Goal: Information Seeking & Learning: Check status

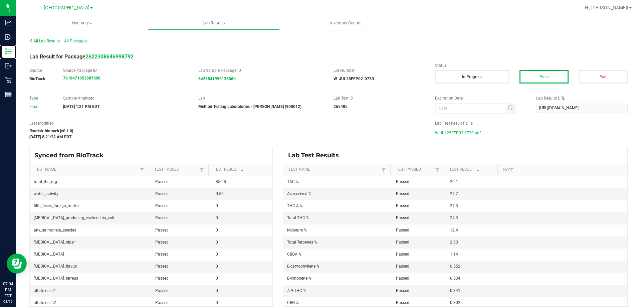
click at [8, 50] on icon at bounding box center [8, 51] width 7 height 7
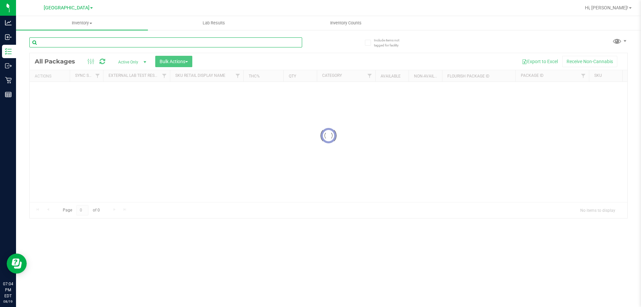
click at [89, 39] on input "text" at bounding box center [165, 42] width 273 height 10
click at [72, 41] on input "bosscoti" at bounding box center [165, 42] width 273 height 10
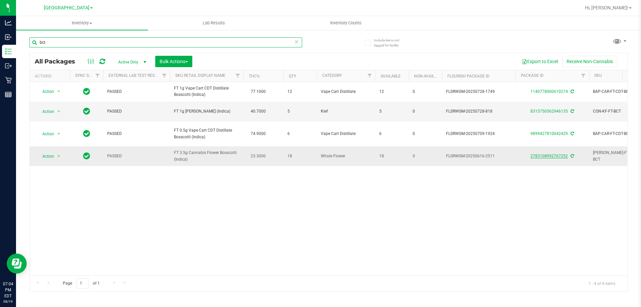
type input "bct"
click at [545, 157] on link "2783108992767252" at bounding box center [549, 156] width 37 height 5
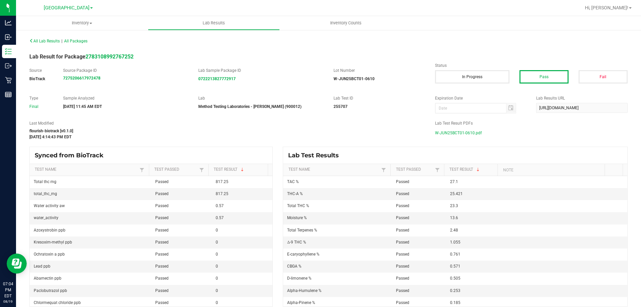
click at [466, 130] on span "W-JUN25BCT01-0610.pdf" at bounding box center [458, 133] width 47 height 10
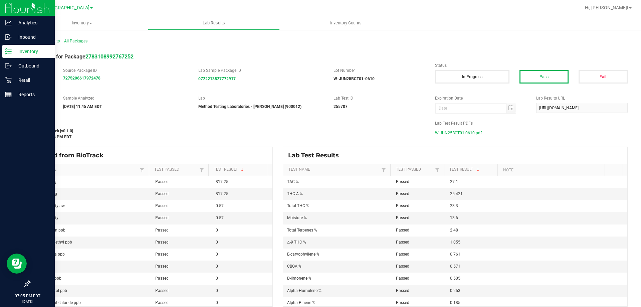
click at [13, 51] on p "Inventory" at bounding box center [32, 51] width 40 height 8
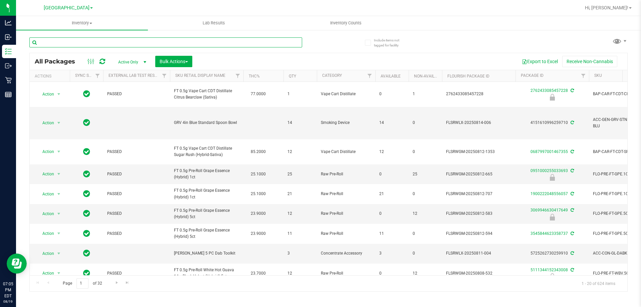
click at [96, 45] on input "text" at bounding box center [165, 42] width 273 height 10
type input "ffp"
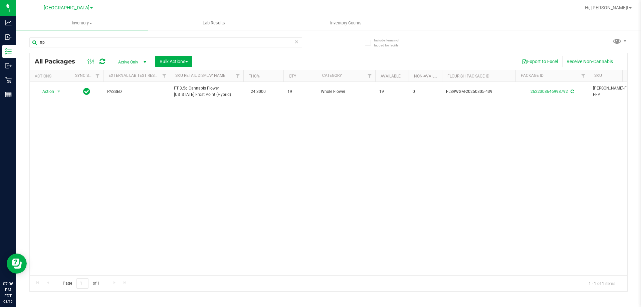
click at [17, 86] on div "Include items not tagged for facility ffp All Packages Active Only Active Only …" at bounding box center [328, 131] width 625 height 204
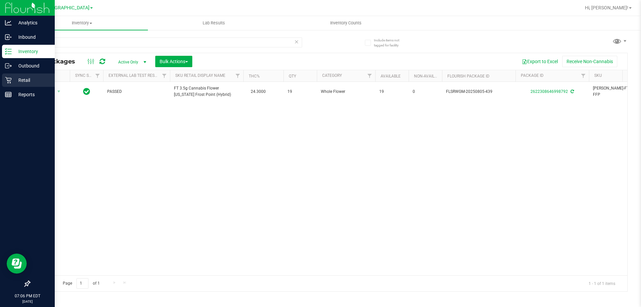
click at [6, 80] on icon at bounding box center [8, 80] width 7 height 7
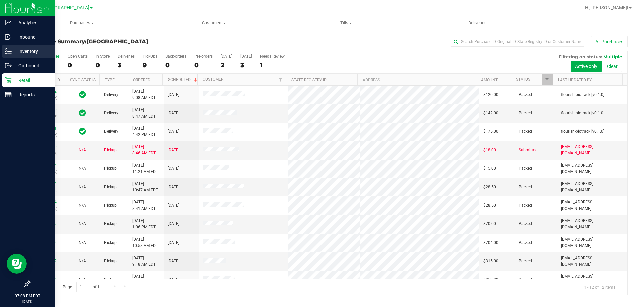
click at [18, 49] on p "Inventory" at bounding box center [32, 51] width 40 height 8
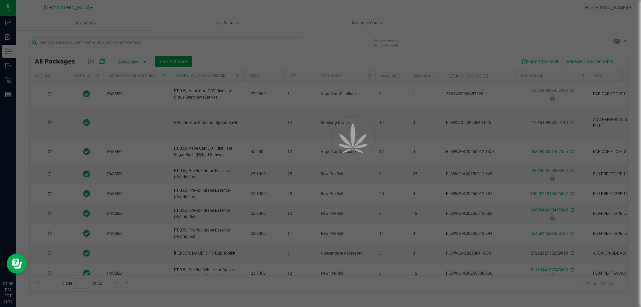
click at [125, 42] on div at bounding box center [320, 153] width 641 height 307
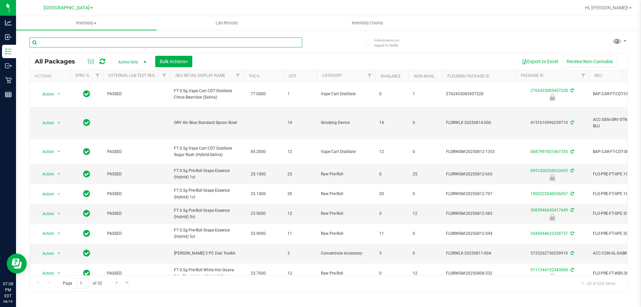
click at [122, 41] on input "text" at bounding box center [165, 42] width 273 height 10
type input "ffp"
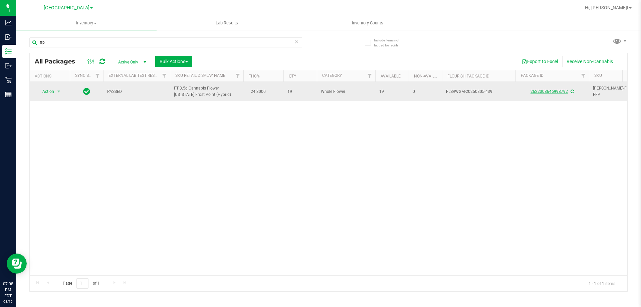
click at [550, 93] on link "2622308646998792" at bounding box center [549, 91] width 37 height 5
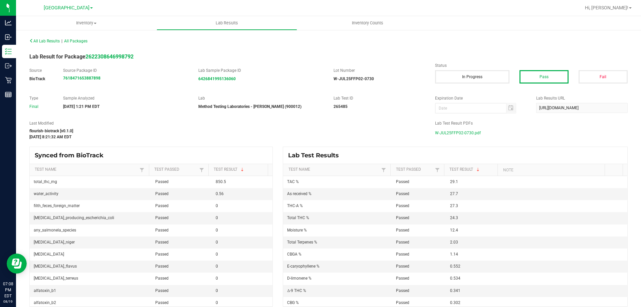
click at [455, 127] on div "Lab Test Result PDFs W-JUL25FFP02-0730.pdf" at bounding box center [531, 129] width 203 height 18
click at [455, 131] on span "W-JUL25FFP02-0730.pdf" at bounding box center [458, 133] width 46 height 10
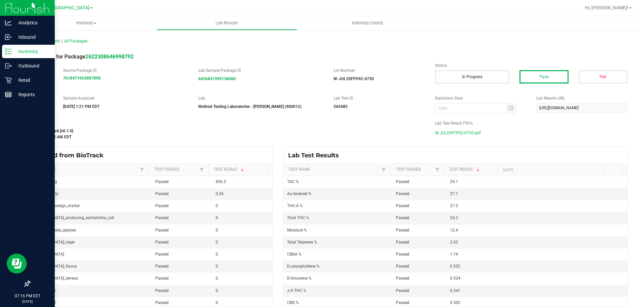
click at [9, 79] on icon at bounding box center [8, 80] width 7 height 7
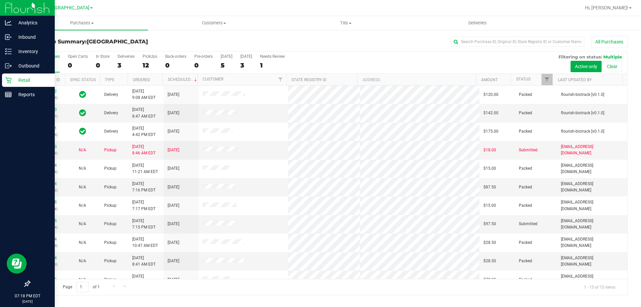
click at [25, 86] on div "Retail" at bounding box center [28, 79] width 53 height 13
click at [17, 79] on p "Retail" at bounding box center [32, 80] width 40 height 8
click at [27, 94] on p "Reports" at bounding box center [32, 94] width 40 height 8
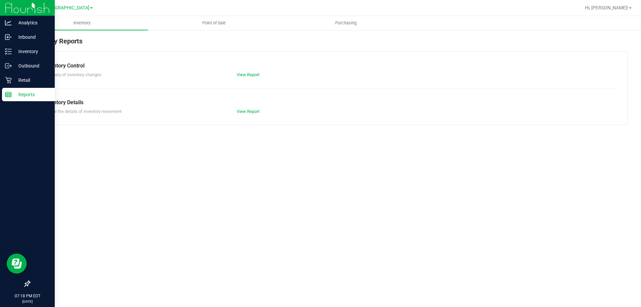
click at [27, 88] on div "Reports" at bounding box center [28, 94] width 53 height 13
click at [24, 81] on p "Retail" at bounding box center [32, 80] width 40 height 8
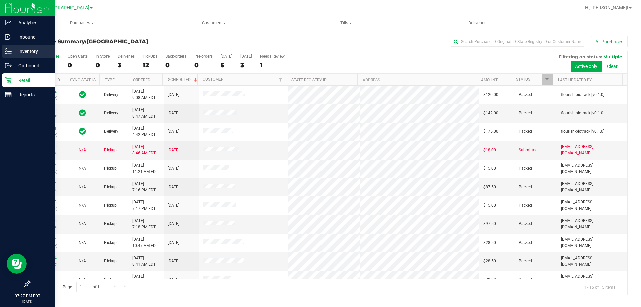
click at [12, 50] on p "Inventory" at bounding box center [32, 51] width 40 height 8
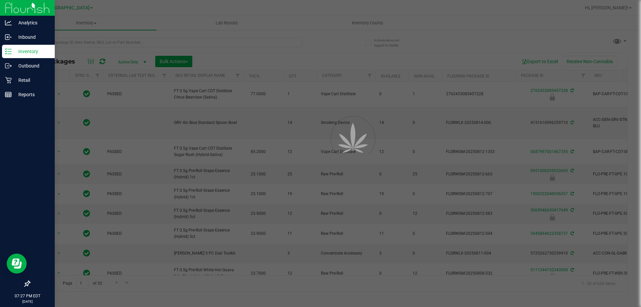
click at [119, 40] on div at bounding box center [320, 153] width 641 height 307
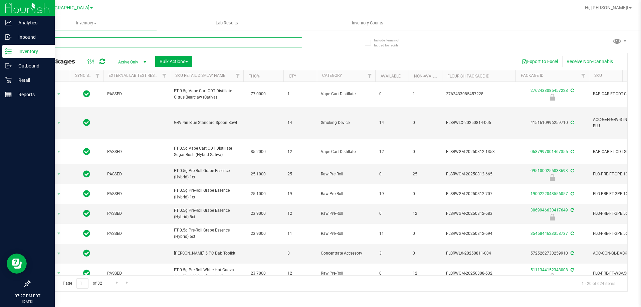
click at [118, 39] on input "text" at bounding box center [165, 42] width 273 height 10
type input "t17"
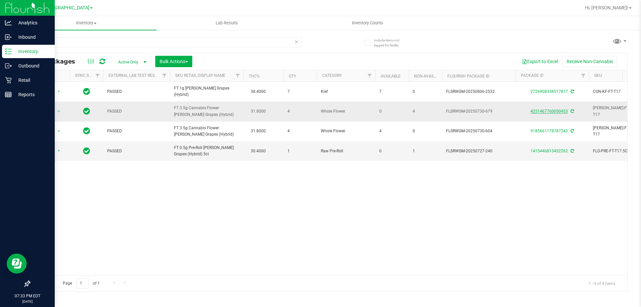
click at [542, 111] on link "4251467760050453" at bounding box center [549, 111] width 37 height 5
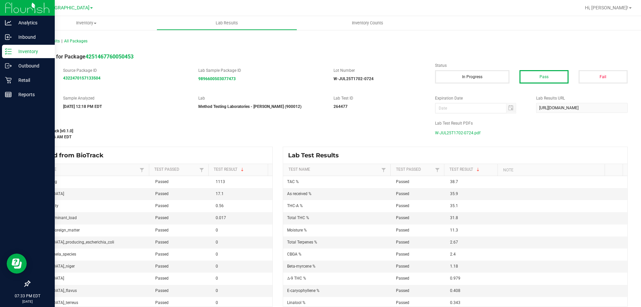
click at [453, 132] on span "W-JUL25T1702-0724.pdf" at bounding box center [457, 133] width 45 height 10
click at [12, 47] on div "Inventory" at bounding box center [28, 51] width 53 height 13
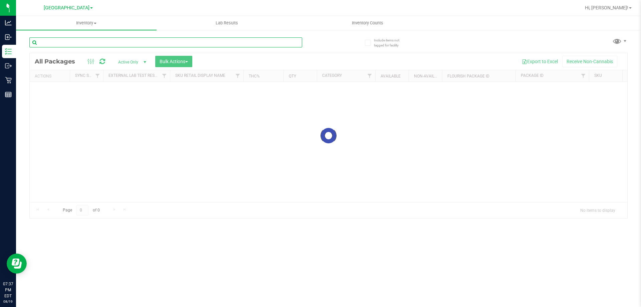
click at [107, 38] on input "text" at bounding box center [165, 42] width 273 height 10
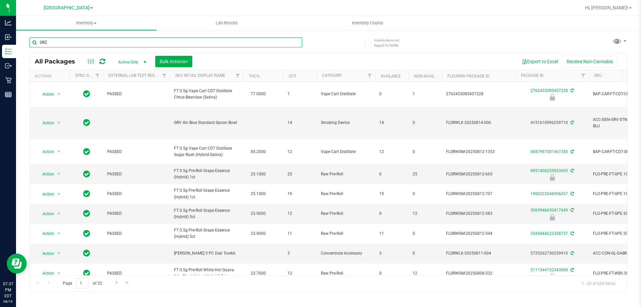
type input "GRZ"
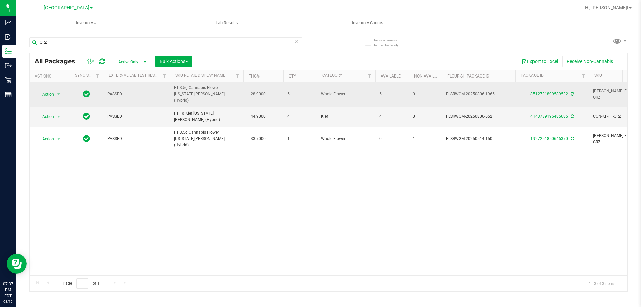
click at [559, 92] on link "8512731899589532" at bounding box center [549, 93] width 37 height 5
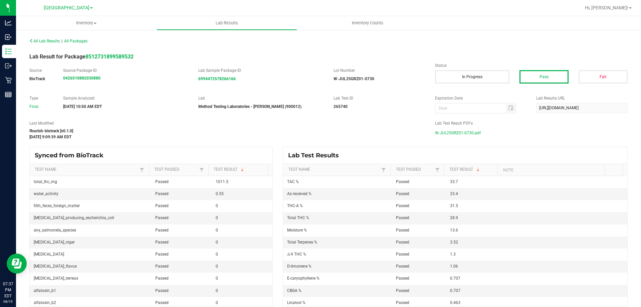
click at [476, 130] on span "W-JUL25GRZ01-0730.pdf" at bounding box center [458, 133] width 46 height 10
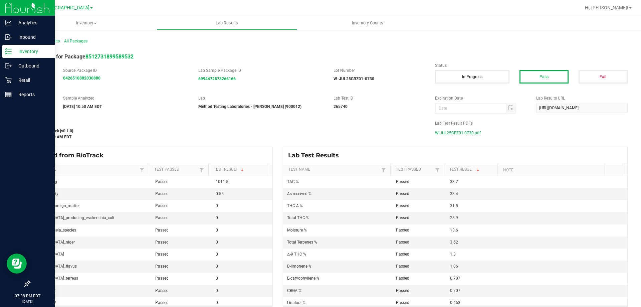
click at [6, 49] on icon at bounding box center [5, 48] width 1 height 1
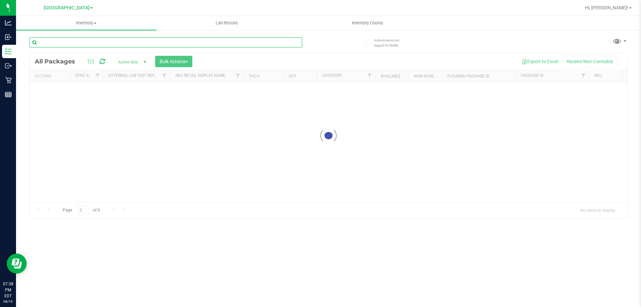
click at [77, 41] on input "text" at bounding box center [165, 42] width 273 height 10
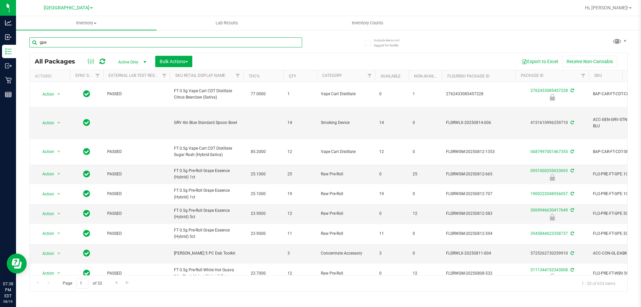
type input "gpe"
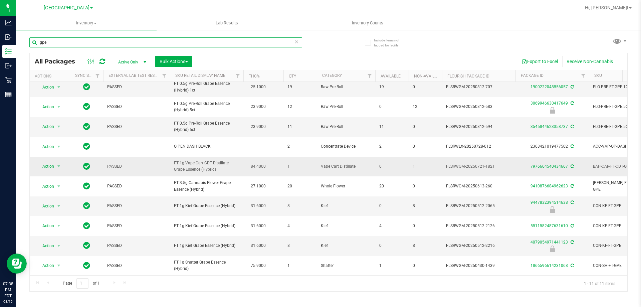
scroll to position [35, 0]
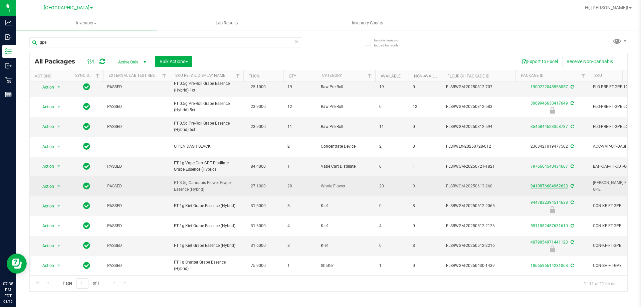
click at [563, 184] on link "9410876684962623" at bounding box center [549, 186] width 37 height 5
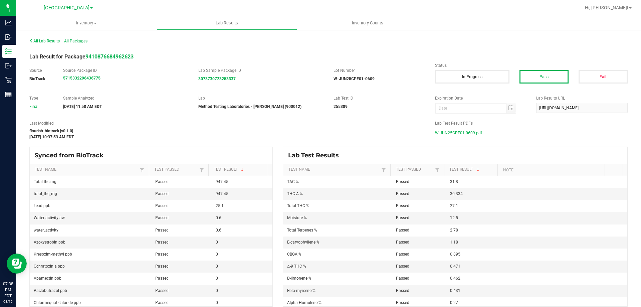
click at [455, 132] on span "W-JUN25GPE01-0609.pdf" at bounding box center [458, 133] width 47 height 10
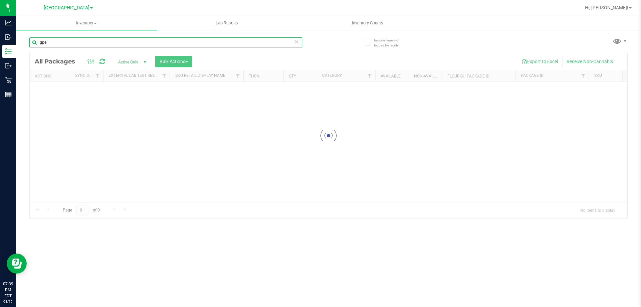
click at [132, 47] on input "gpe" at bounding box center [165, 42] width 273 height 10
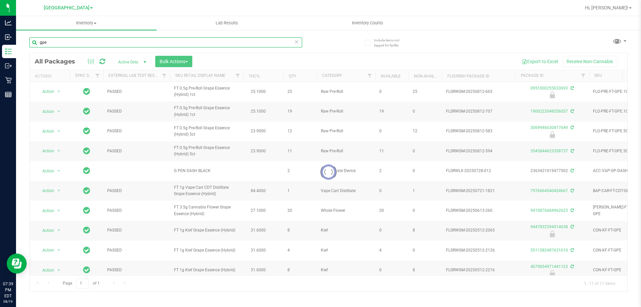
click at [130, 42] on input "gpe" at bounding box center [165, 42] width 273 height 10
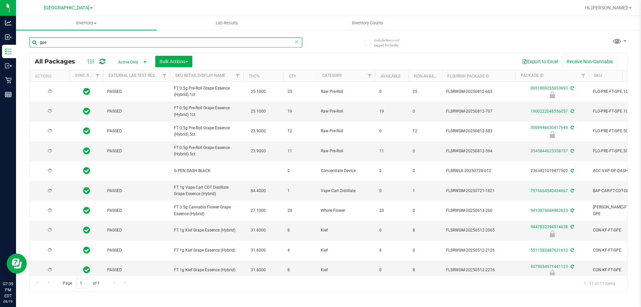
click at [130, 42] on input "gpe" at bounding box center [165, 42] width 273 height 10
type input "G"
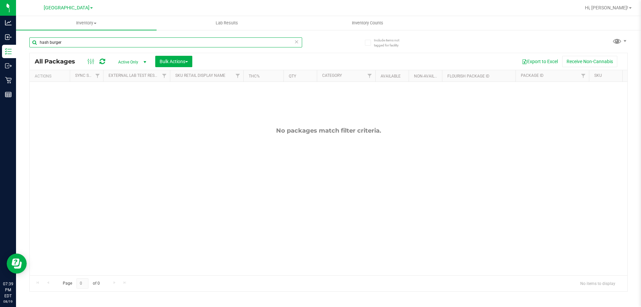
type input "hash burger"
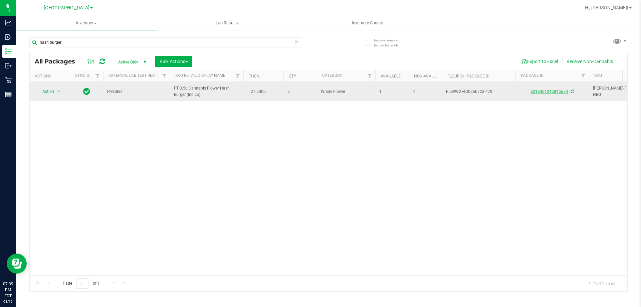
click at [555, 91] on link "8218401242845570" at bounding box center [549, 91] width 37 height 5
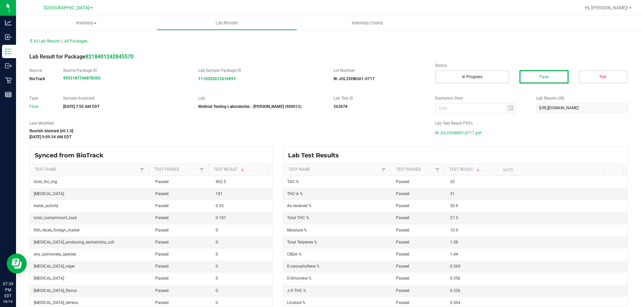
click at [452, 135] on span "W-JUL25HBG01-0717.pdf" at bounding box center [458, 133] width 46 height 10
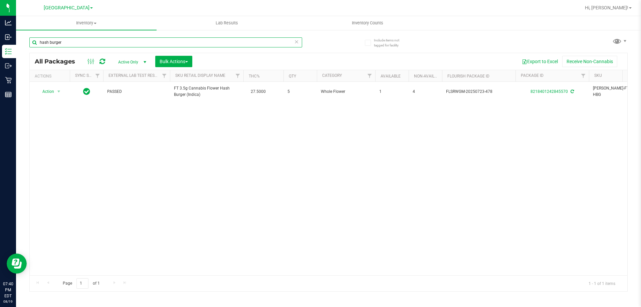
click at [68, 43] on input "hash burger" at bounding box center [165, 42] width 273 height 10
type input "hash [PERSON_NAME]"
click at [66, 44] on input "hash [PERSON_NAME]" at bounding box center [165, 42] width 273 height 10
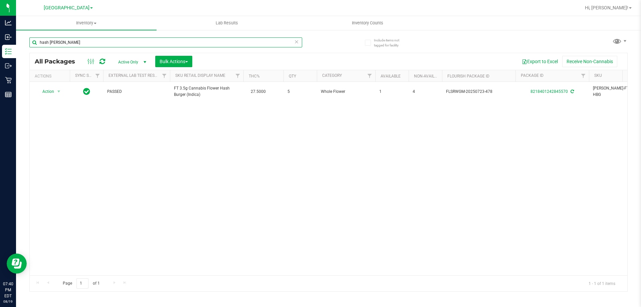
click at [66, 44] on input "hash [PERSON_NAME]" at bounding box center [165, 42] width 273 height 10
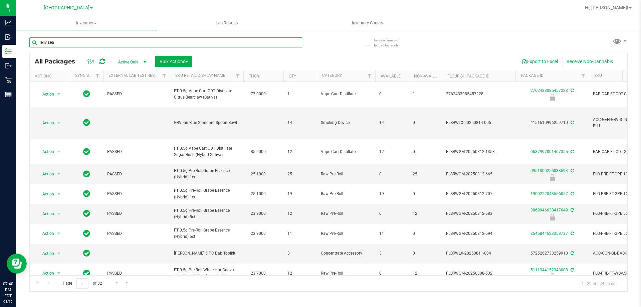
type input "jelly sea"
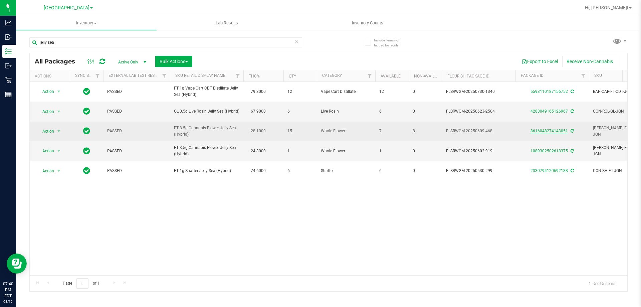
click at [545, 133] on link "8616048274143051" at bounding box center [549, 131] width 37 height 5
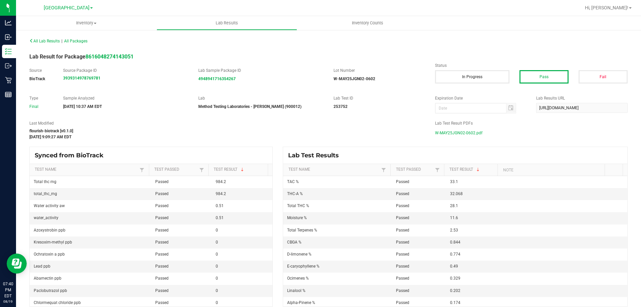
click at [462, 133] on span "W-MAY25JGN02-0602.pdf" at bounding box center [458, 133] width 47 height 10
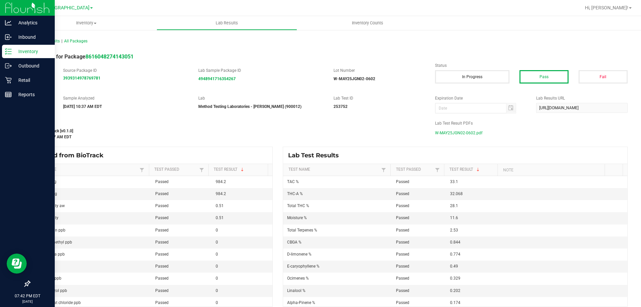
click at [12, 48] on p "Inventory" at bounding box center [32, 51] width 40 height 8
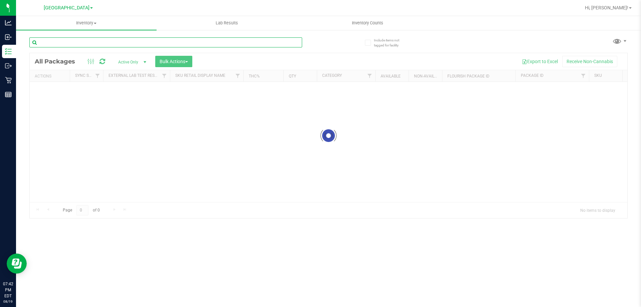
click at [119, 41] on input "text" at bounding box center [165, 42] width 273 height 10
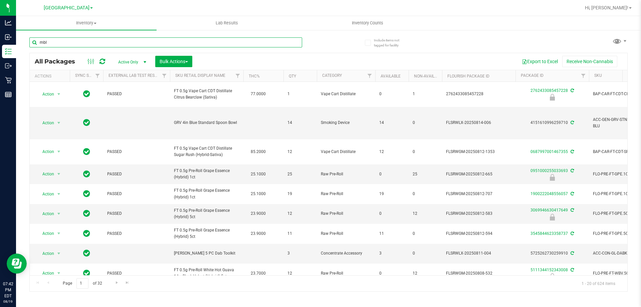
type input "mbl"
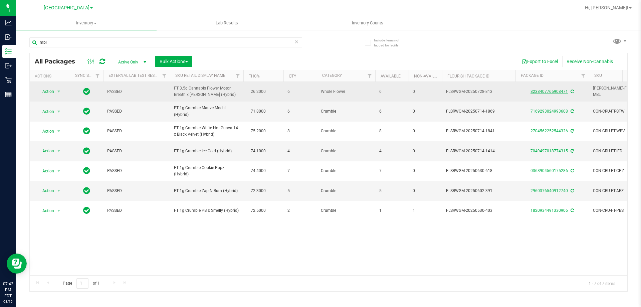
click at [552, 91] on link "8238407765908471" at bounding box center [549, 91] width 37 height 5
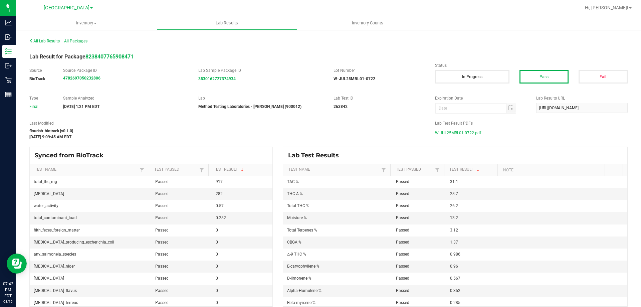
click at [443, 132] on span "W-JUL25MBL01-0722.pdf" at bounding box center [458, 133] width 46 height 10
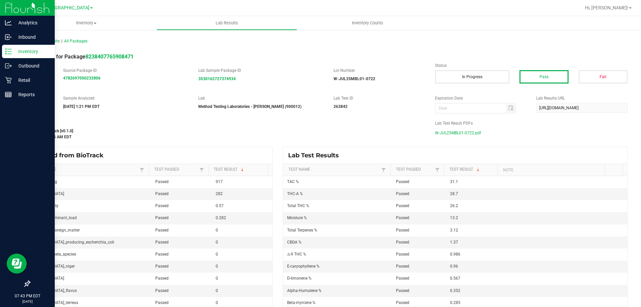
click at [10, 52] on icon at bounding box center [8, 51] width 7 height 7
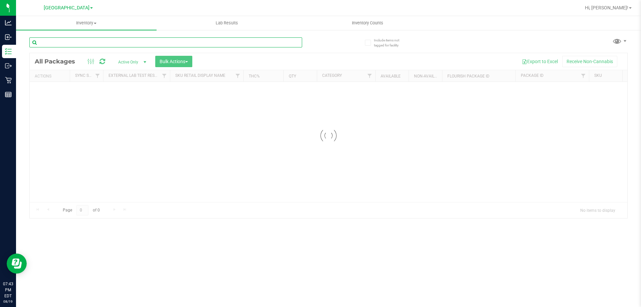
click at [89, 42] on input "text" at bounding box center [165, 42] width 273 height 10
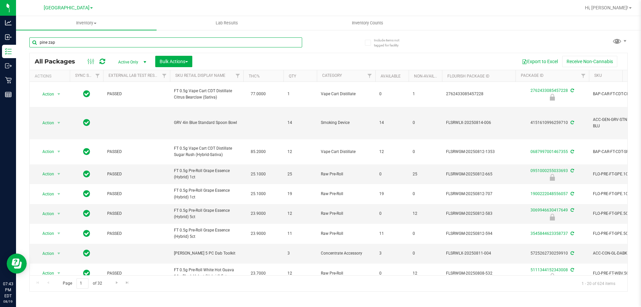
type input "pine zap"
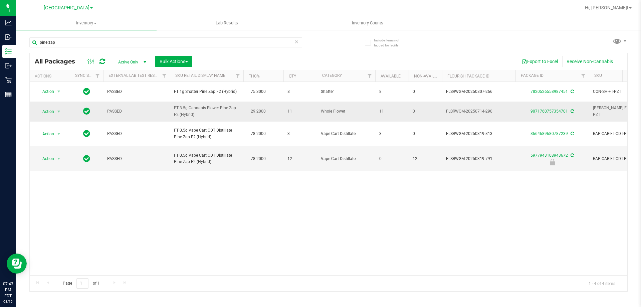
click at [537, 109] on div "9071760757354701" at bounding box center [552, 111] width 75 height 6
click at [541, 112] on link "9071760757354701" at bounding box center [549, 111] width 37 height 5
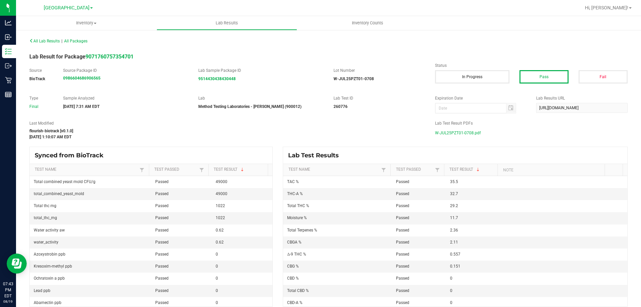
click at [473, 133] on span "W-JUL25PZT01-0708.pdf" at bounding box center [458, 133] width 46 height 10
click at [440, 132] on span "W-JUL25PZT01-0708.pdf" at bounding box center [458, 133] width 46 height 10
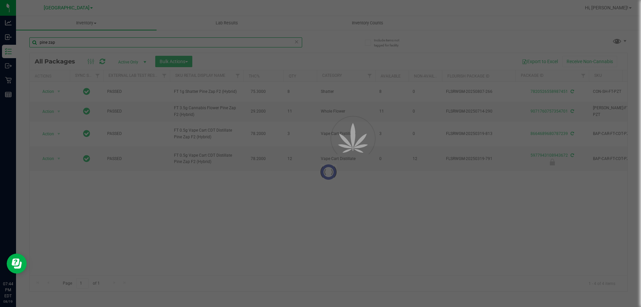
click at [99, 38] on input "pine zap" at bounding box center [165, 42] width 273 height 10
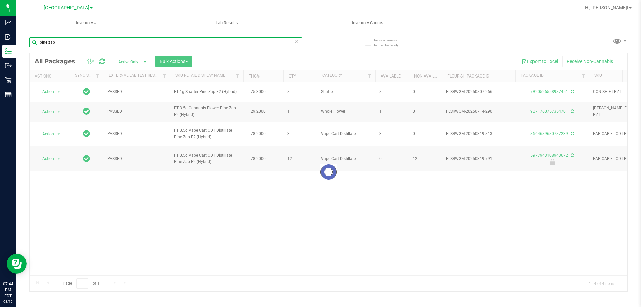
click at [96, 43] on input "pine zap" at bounding box center [165, 42] width 273 height 10
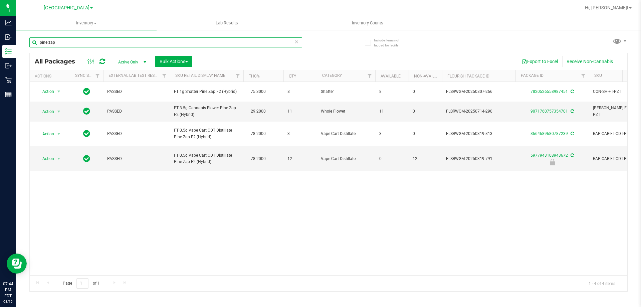
click at [96, 43] on input "pine zap" at bounding box center [165, 42] width 273 height 10
type input "[PERSON_NAME] muffin"
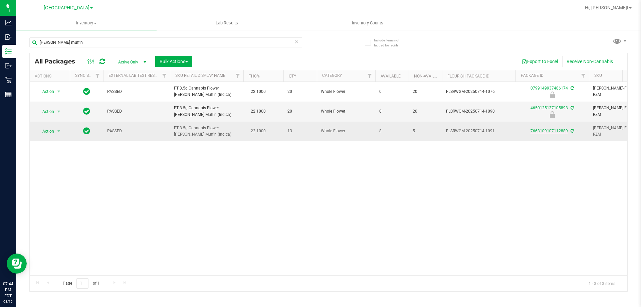
click at [545, 131] on link "7663109107112889" at bounding box center [549, 131] width 37 height 5
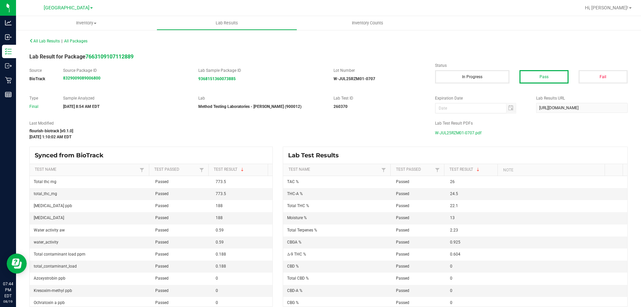
click at [456, 131] on span "W-JUL25RZM01-0707.pdf" at bounding box center [458, 133] width 46 height 10
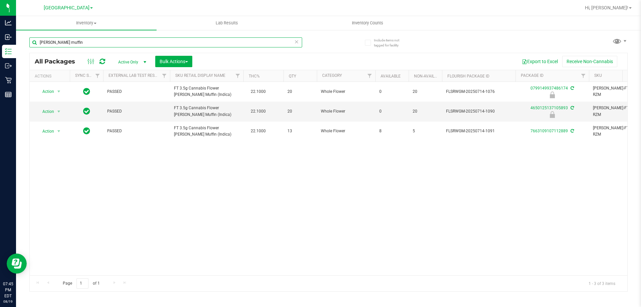
click at [76, 44] on input "[PERSON_NAME] muffin" at bounding box center [165, 42] width 273 height 10
type input "sunset runt"
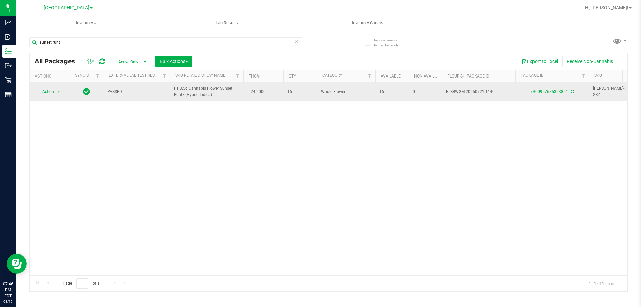
click at [539, 93] on link "7300957685323851" at bounding box center [549, 91] width 37 height 5
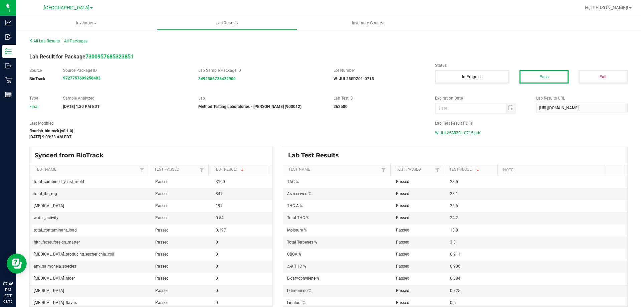
click at [465, 135] on span "W-JUL25SRZ01-0715.pdf" at bounding box center [457, 133] width 45 height 10
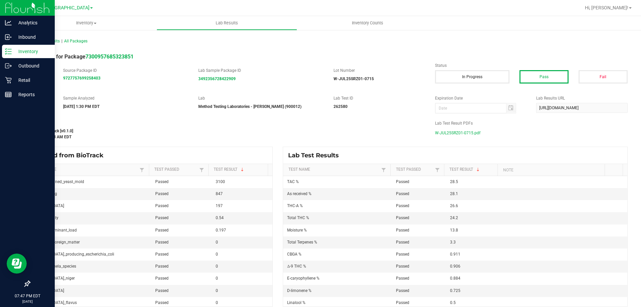
drag, startPoint x: 11, startPoint y: 50, endPoint x: 36, endPoint y: 45, distance: 25.1
click at [12, 50] on div "Inventory" at bounding box center [28, 51] width 53 height 13
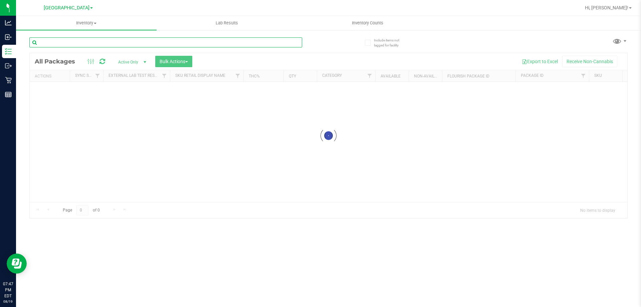
click at [106, 44] on input "text" at bounding box center [165, 42] width 273 height 10
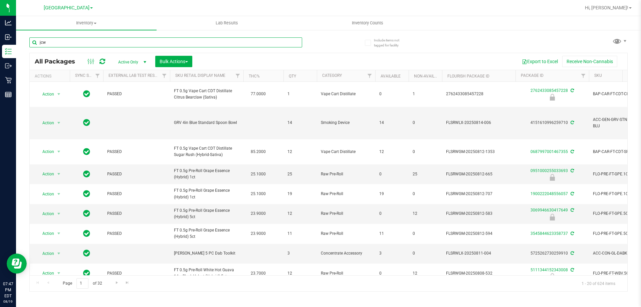
type input "jcw"
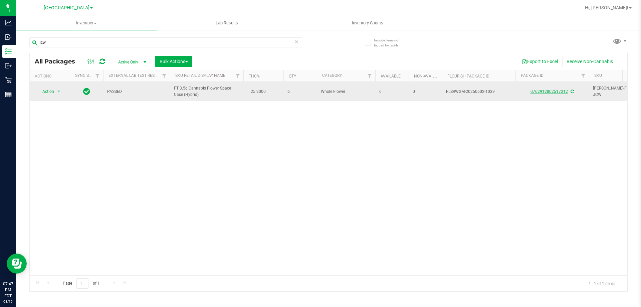
click at [560, 93] on link "0762912802517312" at bounding box center [549, 91] width 37 height 5
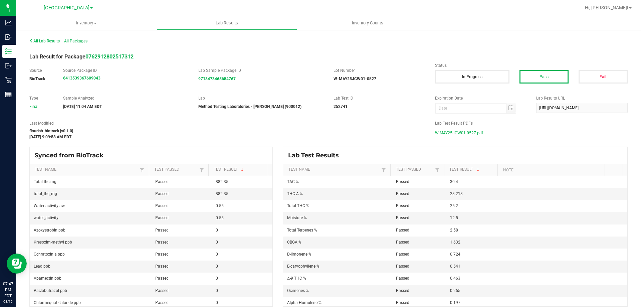
click at [459, 136] on span "W-MAY25JCW01-0527.pdf" at bounding box center [459, 133] width 48 height 10
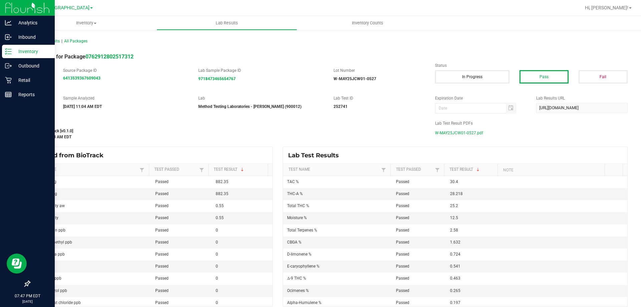
click at [10, 48] on div "Inventory" at bounding box center [28, 51] width 53 height 13
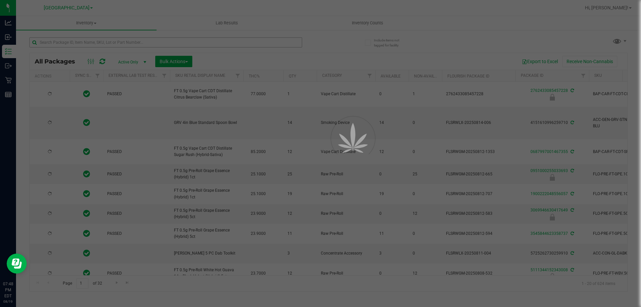
click at [133, 42] on div at bounding box center [320, 153] width 641 height 307
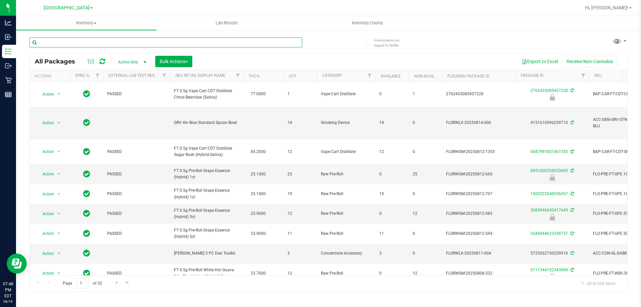
click at [133, 42] on input "text" at bounding box center [165, 42] width 273 height 10
type input "trop top"
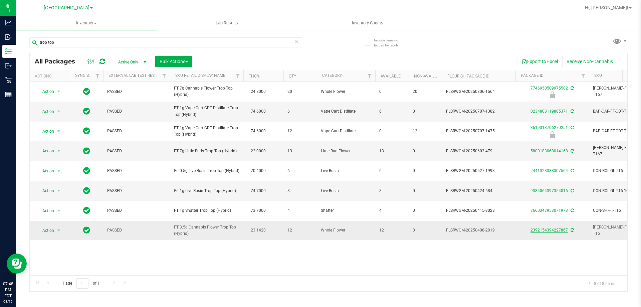
click at [553, 229] on link "2392154394227867" at bounding box center [549, 230] width 37 height 5
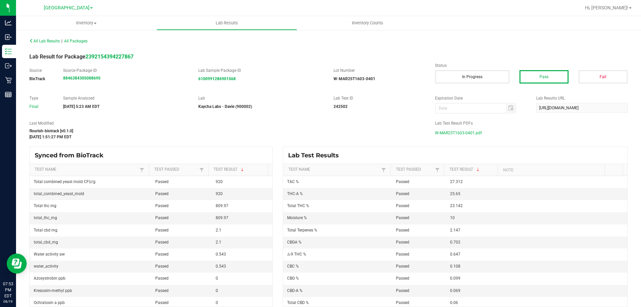
click at [456, 134] on span "W-MAR25T1603-0401.pdf" at bounding box center [458, 133] width 47 height 10
click at [16, 53] on div "All Lab Results | All Packages Lab Result for Package 2392154394227867 Source B…" at bounding box center [328, 171] width 625 height 284
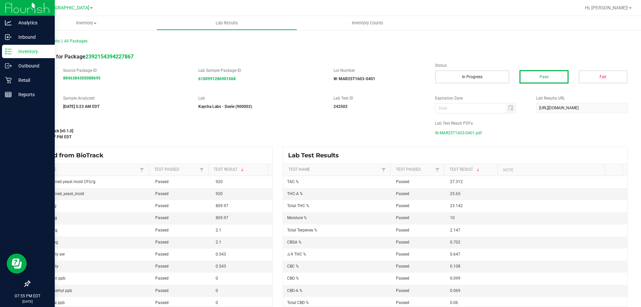
click at [13, 52] on p "Inventory" at bounding box center [32, 51] width 40 height 8
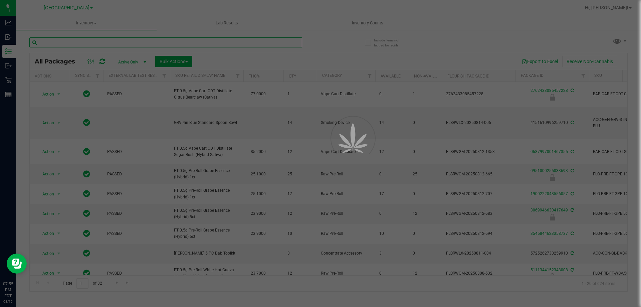
click at [146, 46] on input "text" at bounding box center [165, 42] width 273 height 10
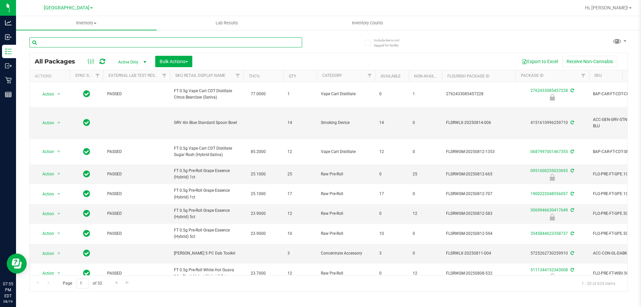
click at [145, 45] on input "text" at bounding box center [165, 42] width 273 height 10
type input "t12"
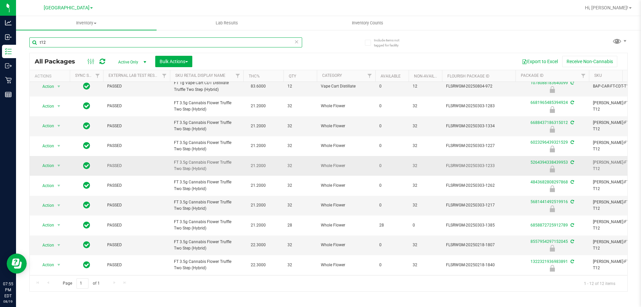
scroll to position [49, 0]
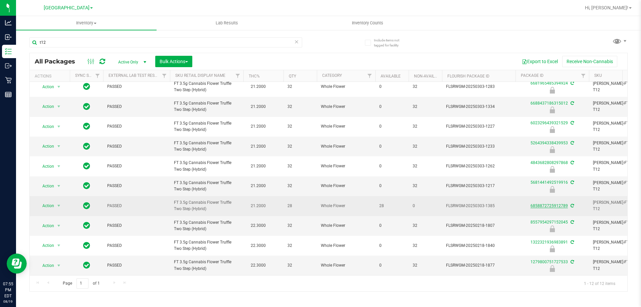
click at [560, 203] on link "6858872725912789" at bounding box center [549, 205] width 37 height 5
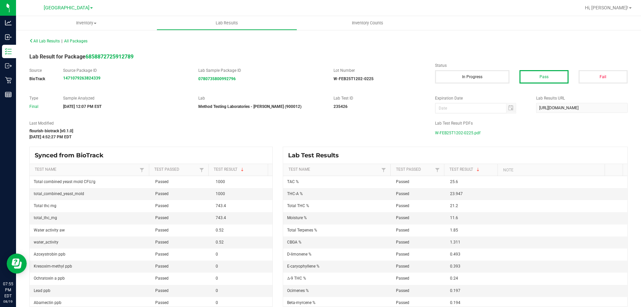
click at [453, 134] on span "W-FEB25T1202-0225.pdf" at bounding box center [457, 133] width 45 height 10
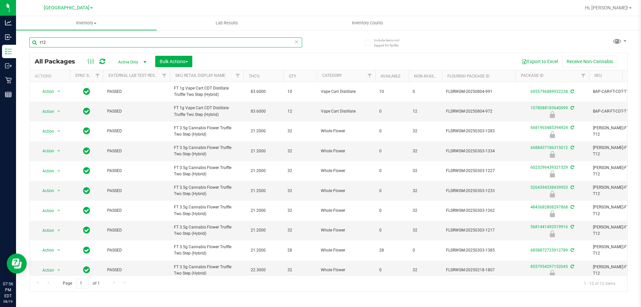
click at [75, 42] on input "t12" at bounding box center [165, 42] width 273 height 10
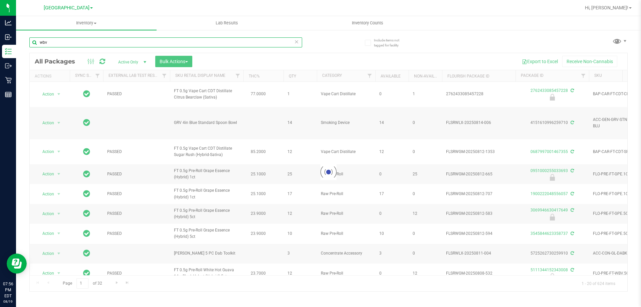
type input "wbv"
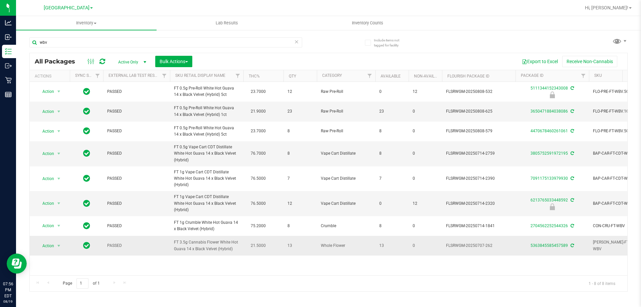
drag, startPoint x: 216, startPoint y: 249, endPoint x: 219, endPoint y: 239, distance: 10.5
click at [219, 239] on span "FT 3.5g Cannabis Flower White Hot Guava 14 x Black Velvet (Hybrid)" at bounding box center [206, 245] width 65 height 13
click at [212, 247] on span "FT 3.5g Cannabis Flower White Hot Guava 14 x Black Velvet (Hybrid)" at bounding box center [206, 245] width 65 height 13
drag, startPoint x: 217, startPoint y: 248, endPoint x: 219, endPoint y: 241, distance: 7.5
click at [219, 241] on span "FT 3.5g Cannabis Flower White Hot Guava 14 x Black Velvet (Hybrid)" at bounding box center [206, 245] width 65 height 13
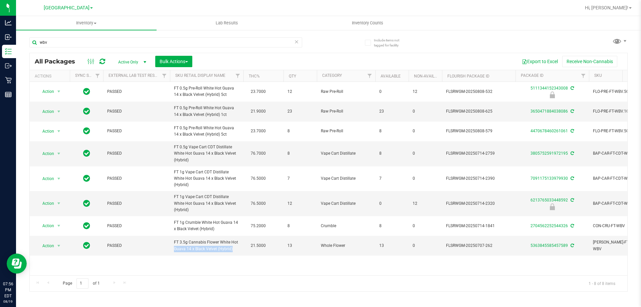
copy span "White Hot Guava 14 x Black Velvet"
click at [561, 247] on link "5363845585457589" at bounding box center [549, 245] width 37 height 5
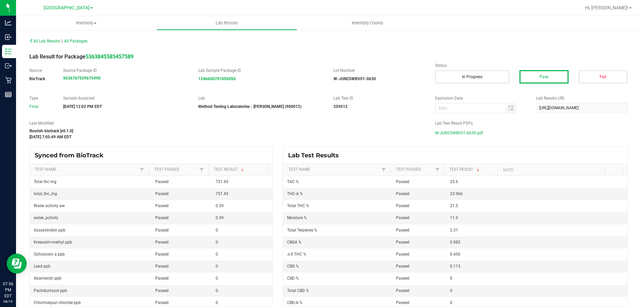
click at [473, 130] on span "W-JUN25WBV01-0630.pdf" at bounding box center [459, 133] width 48 height 10
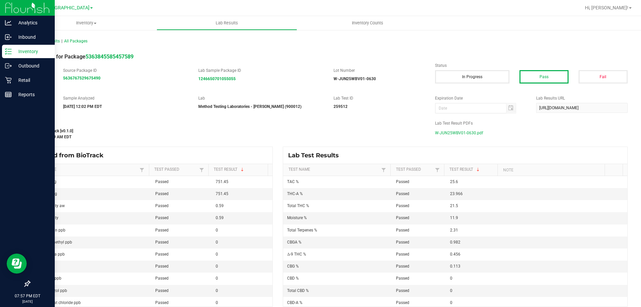
click at [11, 52] on icon at bounding box center [8, 51] width 7 height 7
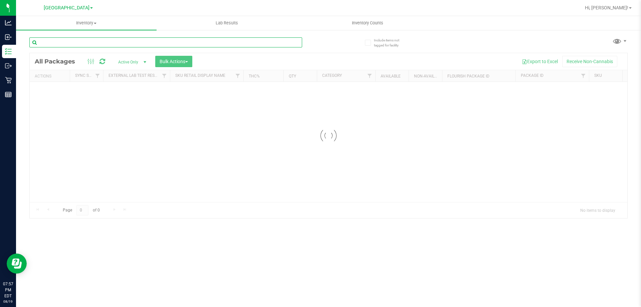
click at [100, 42] on input "text" at bounding box center [165, 42] width 273 height 10
click at [81, 39] on input "zcr" at bounding box center [165, 42] width 273 height 10
type input "z cake"
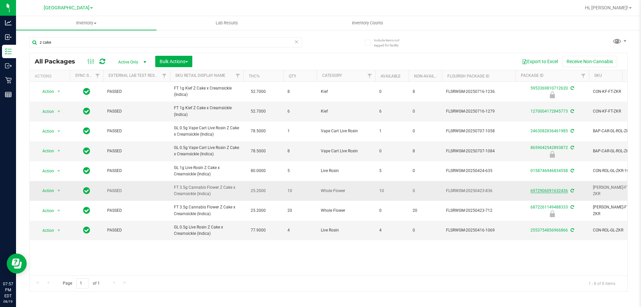
click at [539, 190] on link "6972906091632436" at bounding box center [549, 190] width 37 height 5
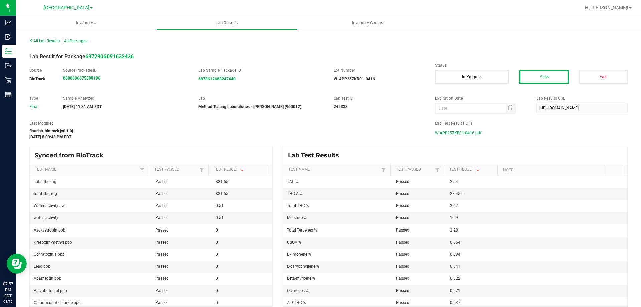
click at [453, 132] on span "W-APR25ZKR01-0416.pdf" at bounding box center [458, 133] width 46 height 10
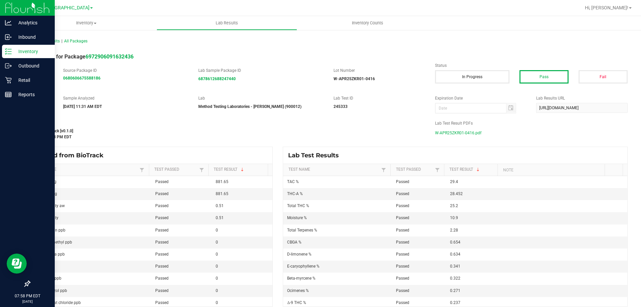
click at [12, 51] on p "Inventory" at bounding box center [32, 51] width 40 height 8
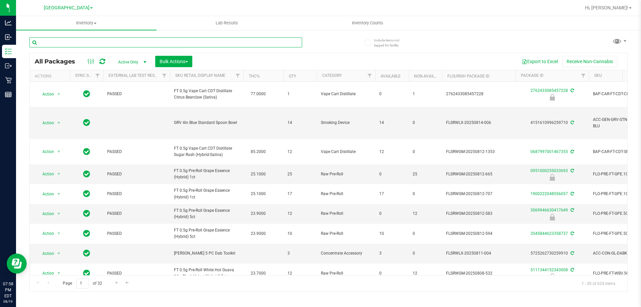
click at [74, 43] on input "text" at bounding box center [165, 42] width 273 height 10
type input "bdl"
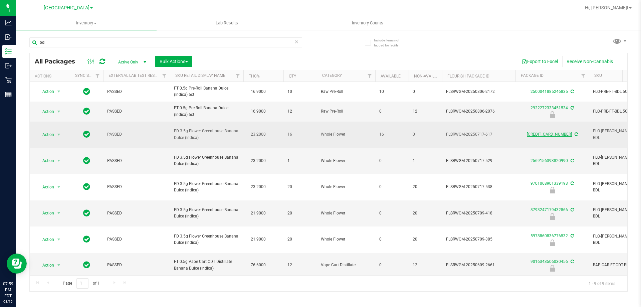
click at [554, 132] on link "[CREDIT_CARD_NUMBER]" at bounding box center [549, 134] width 45 height 5
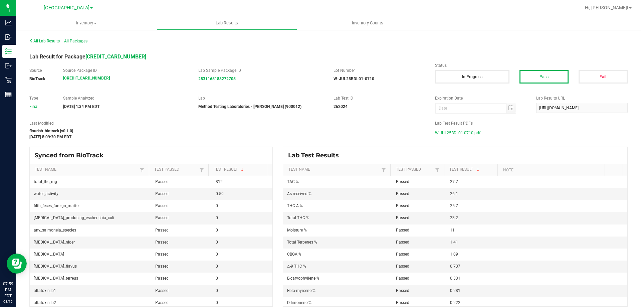
click at [470, 129] on span "W-JUL25BDL01-0710.pdf" at bounding box center [457, 133] width 45 height 10
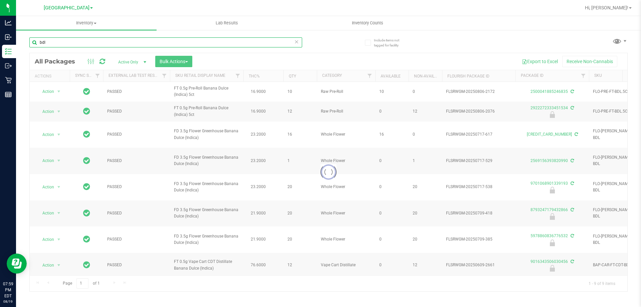
click at [81, 45] on input "bdl" at bounding box center [165, 42] width 273 height 10
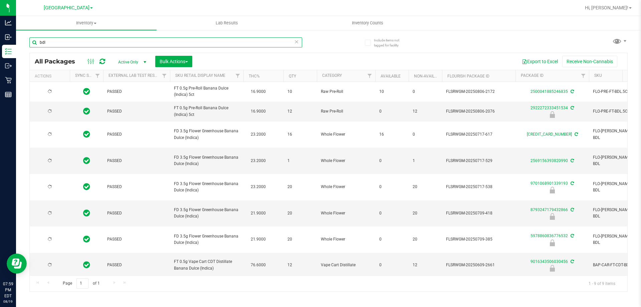
click at [81, 44] on input "bdl" at bounding box center [165, 42] width 273 height 10
type input "ckz"
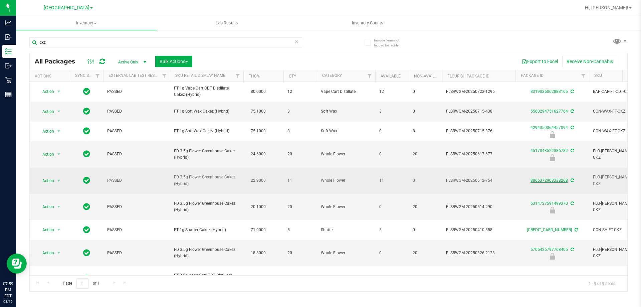
click at [536, 178] on link "8066372903338268" at bounding box center [549, 180] width 37 height 5
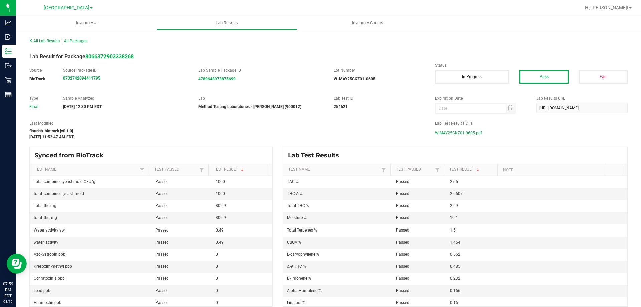
click at [466, 133] on span "W-MAY25CKZ01-0605.pdf" at bounding box center [458, 133] width 47 height 10
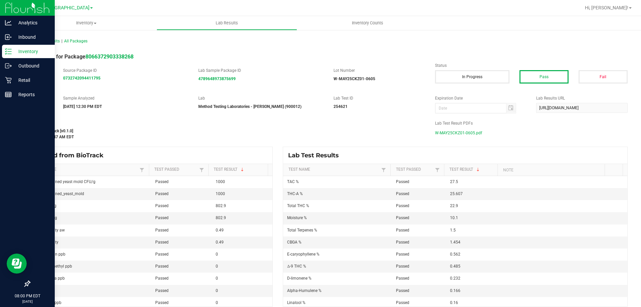
click at [5, 52] on icon at bounding box center [8, 51] width 7 height 7
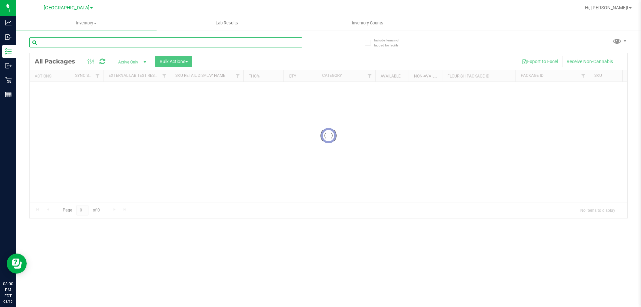
click at [85, 39] on input "text" at bounding box center [165, 42] width 273 height 10
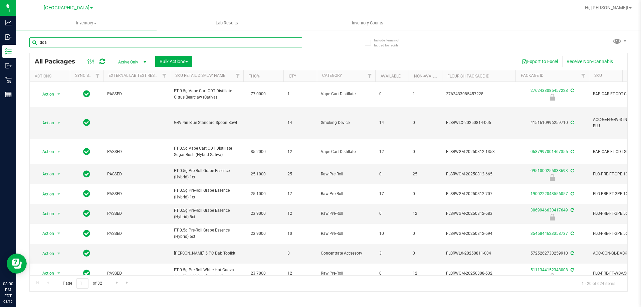
type input "dda"
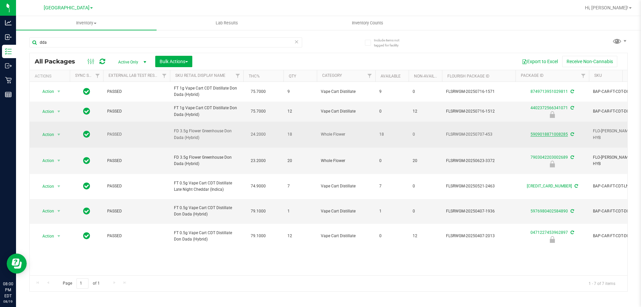
click at [539, 137] on link "5909018871008285" at bounding box center [549, 134] width 37 height 5
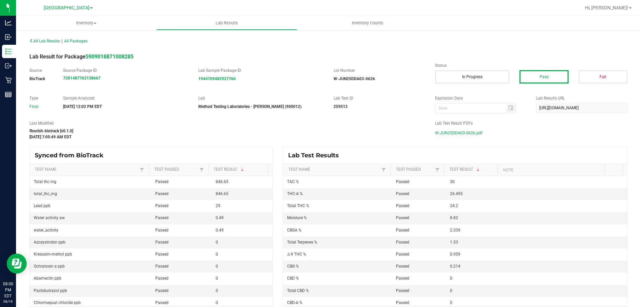
click at [435, 133] on span "W-JUN25DDA03-0626.pdf" at bounding box center [458, 133] width 47 height 10
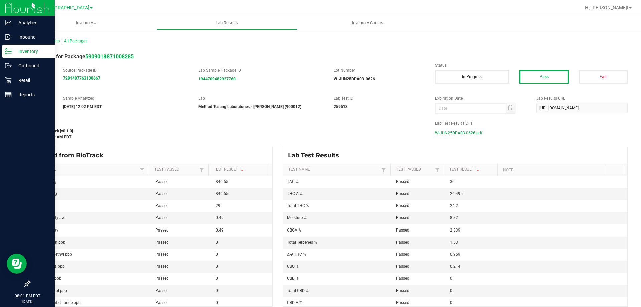
click at [11, 51] on icon at bounding box center [8, 51] width 7 height 7
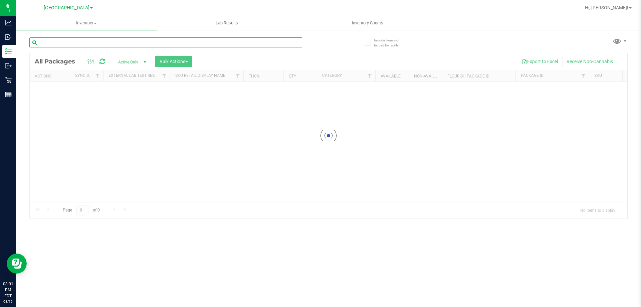
click at [139, 44] on input "text" at bounding box center [165, 42] width 273 height 10
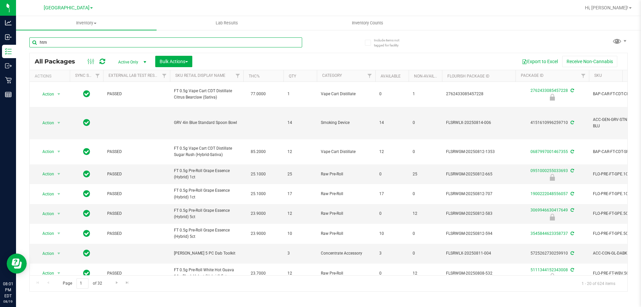
type input "htm"
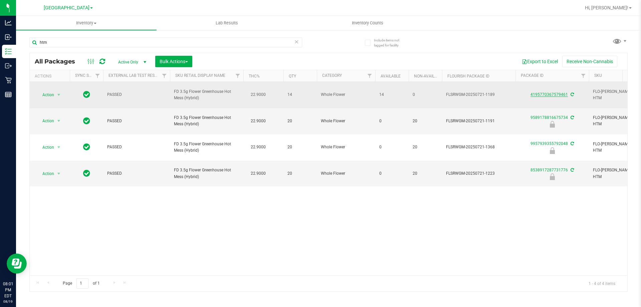
click at [534, 92] on link "4195770367579461" at bounding box center [549, 94] width 37 height 5
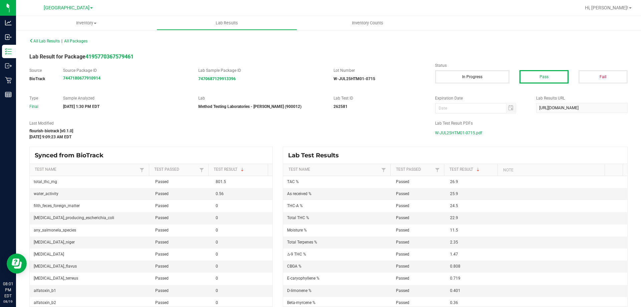
click at [466, 136] on span "W-JUL25HTM01-0715.pdf" at bounding box center [458, 133] width 47 height 10
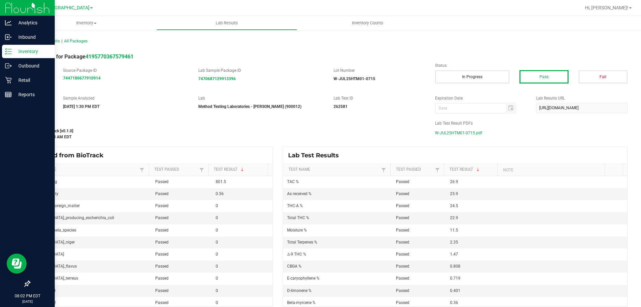
click at [3, 53] on div "Inventory" at bounding box center [28, 51] width 53 height 13
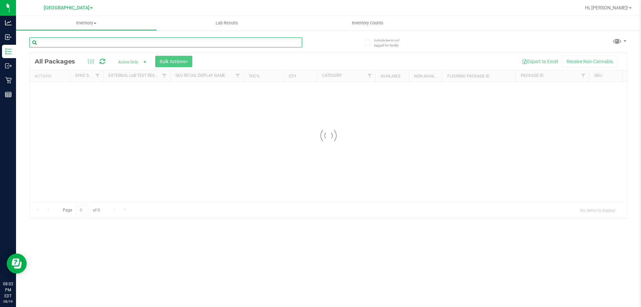
click at [145, 42] on input "text" at bounding box center [165, 42] width 273 height 10
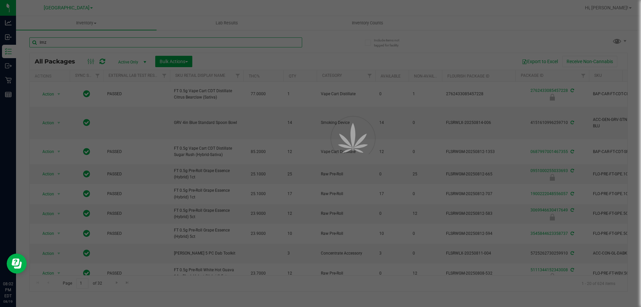
type input "lmz"
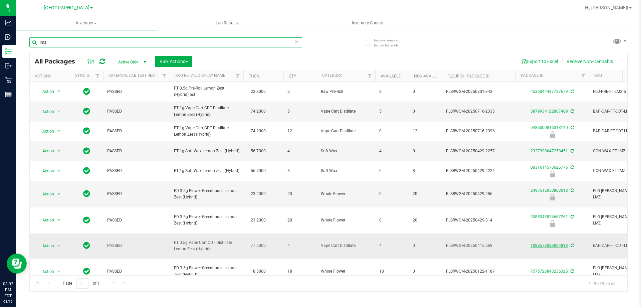
scroll to position [5, 0]
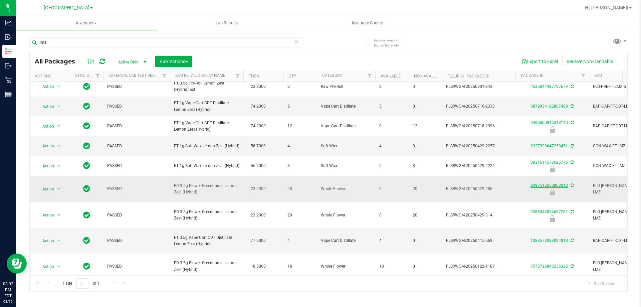
click at [536, 188] on link "2497515050803018" at bounding box center [549, 185] width 37 height 5
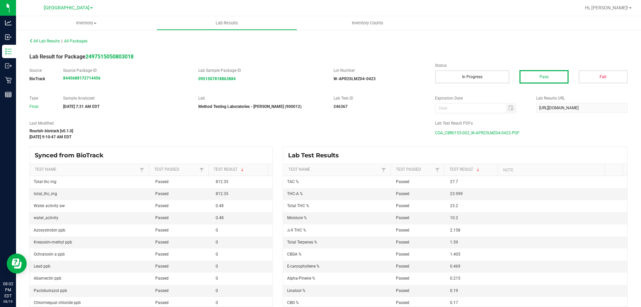
click at [508, 135] on span "COA_CBR0155-002_W-APR25LMZ04-0423.PDF" at bounding box center [477, 133] width 84 height 10
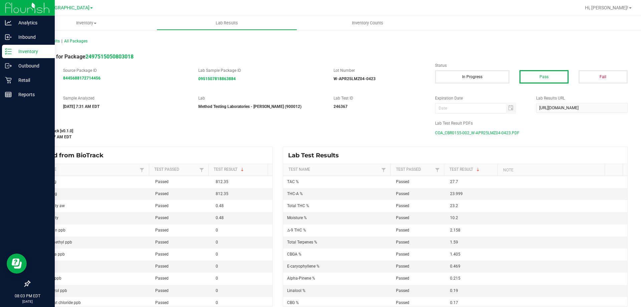
click at [12, 45] on div "Inventory" at bounding box center [28, 51] width 53 height 13
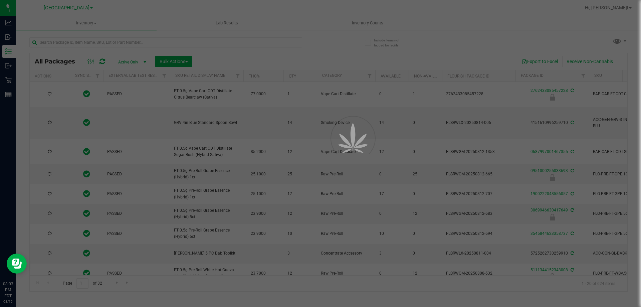
click at [108, 40] on div at bounding box center [320, 153] width 641 height 307
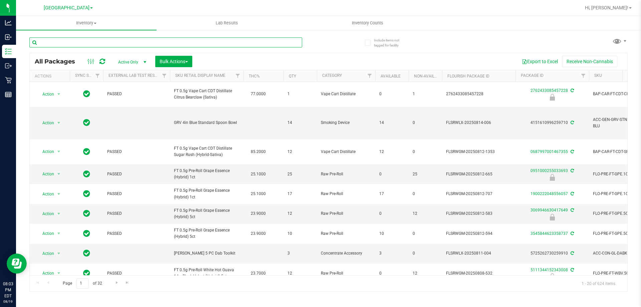
click at [108, 40] on input "text" at bounding box center [165, 42] width 273 height 10
click at [108, 42] on input "text" at bounding box center [165, 42] width 273 height 10
type input "mec"
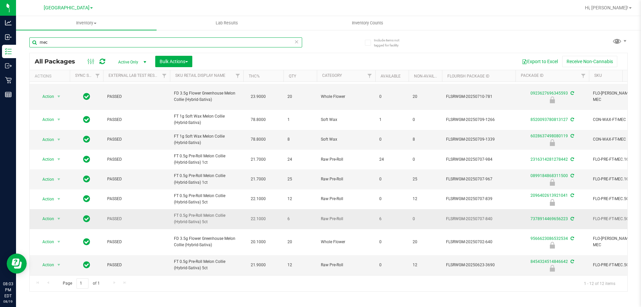
scroll to position [49, 0]
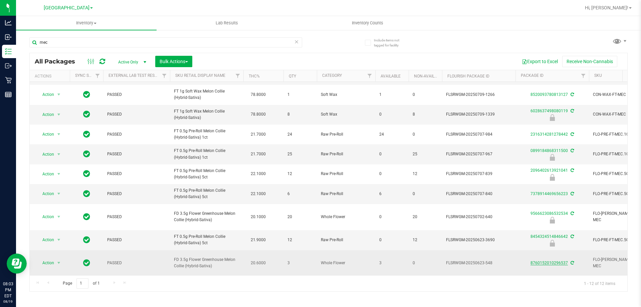
click at [545, 260] on link "8760152010296537" at bounding box center [549, 262] width 37 height 5
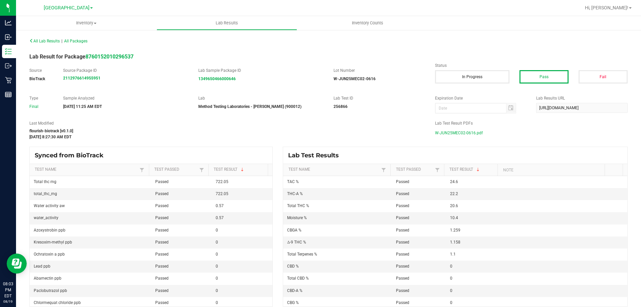
click at [463, 132] on span "W-JUN25MEC02-0616.pdf" at bounding box center [459, 133] width 48 height 10
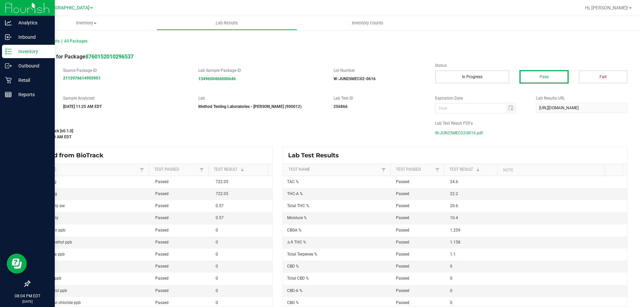
click at [17, 49] on p "Inventory" at bounding box center [32, 51] width 40 height 8
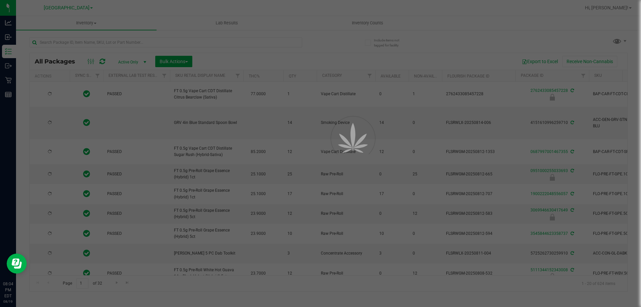
click at [114, 44] on div at bounding box center [320, 153] width 641 height 307
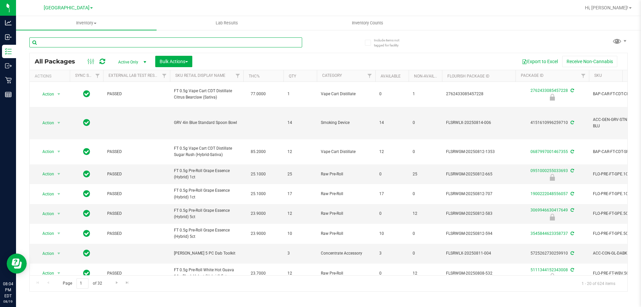
click at [112, 43] on input "text" at bounding box center [165, 42] width 273 height 10
type input "pkt"
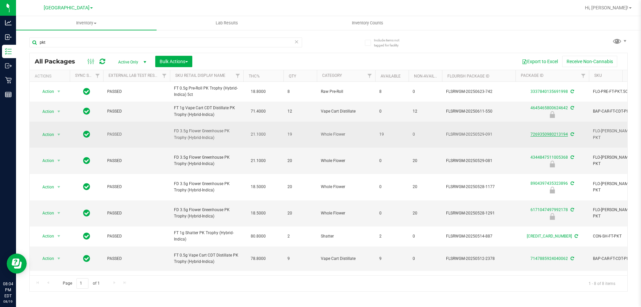
click at [550, 133] on link "7269350980213194" at bounding box center [549, 134] width 37 height 5
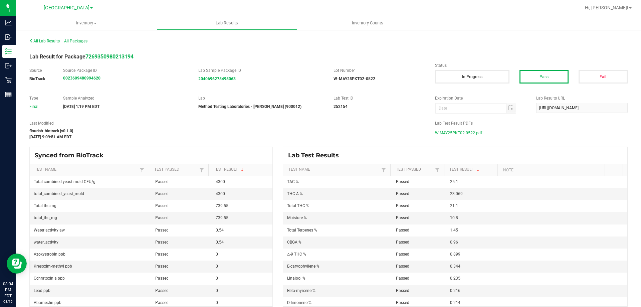
click at [458, 130] on span "W-MAY25PKT02-0522.pdf" at bounding box center [458, 133] width 47 height 10
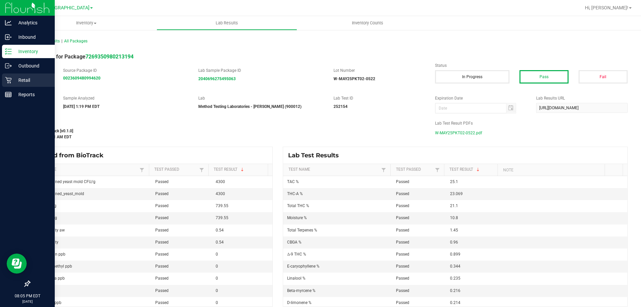
click at [8, 79] on icon at bounding box center [8, 80] width 7 height 7
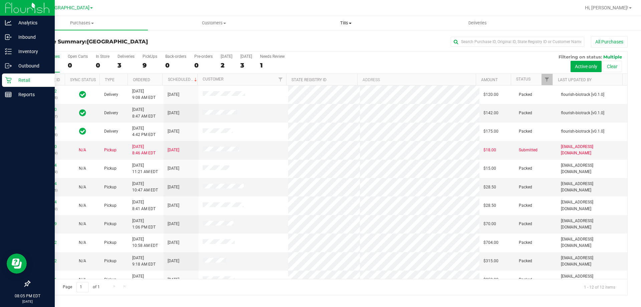
click at [346, 23] on span "Tills" at bounding box center [345, 23] width 131 height 6
click at [304, 39] on span "Manage tills" at bounding box center [302, 40] width 45 height 6
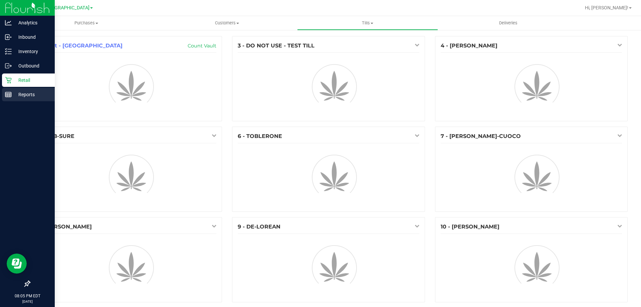
click at [8, 96] on line at bounding box center [8, 96] width 6 height 0
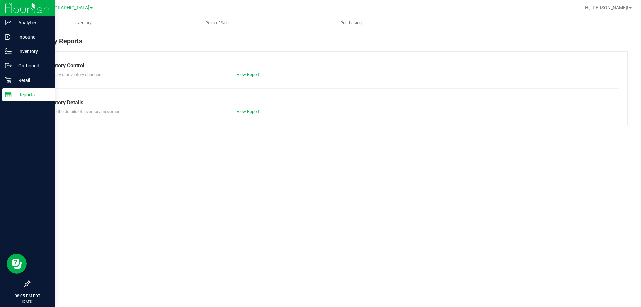
click at [18, 92] on p "Reports" at bounding box center [32, 94] width 40 height 8
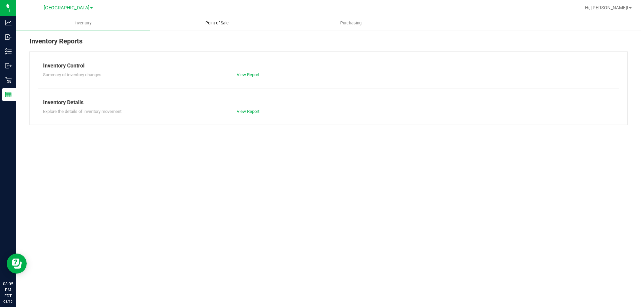
click at [223, 20] on span "Point of Sale" at bounding box center [216, 23] width 41 height 6
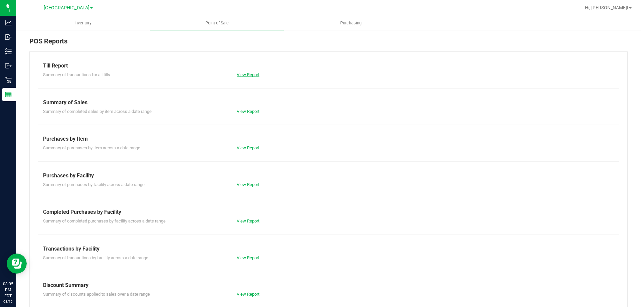
click at [253, 76] on link "View Report" at bounding box center [248, 74] width 23 height 5
